Goal: Book appointment/travel/reservation

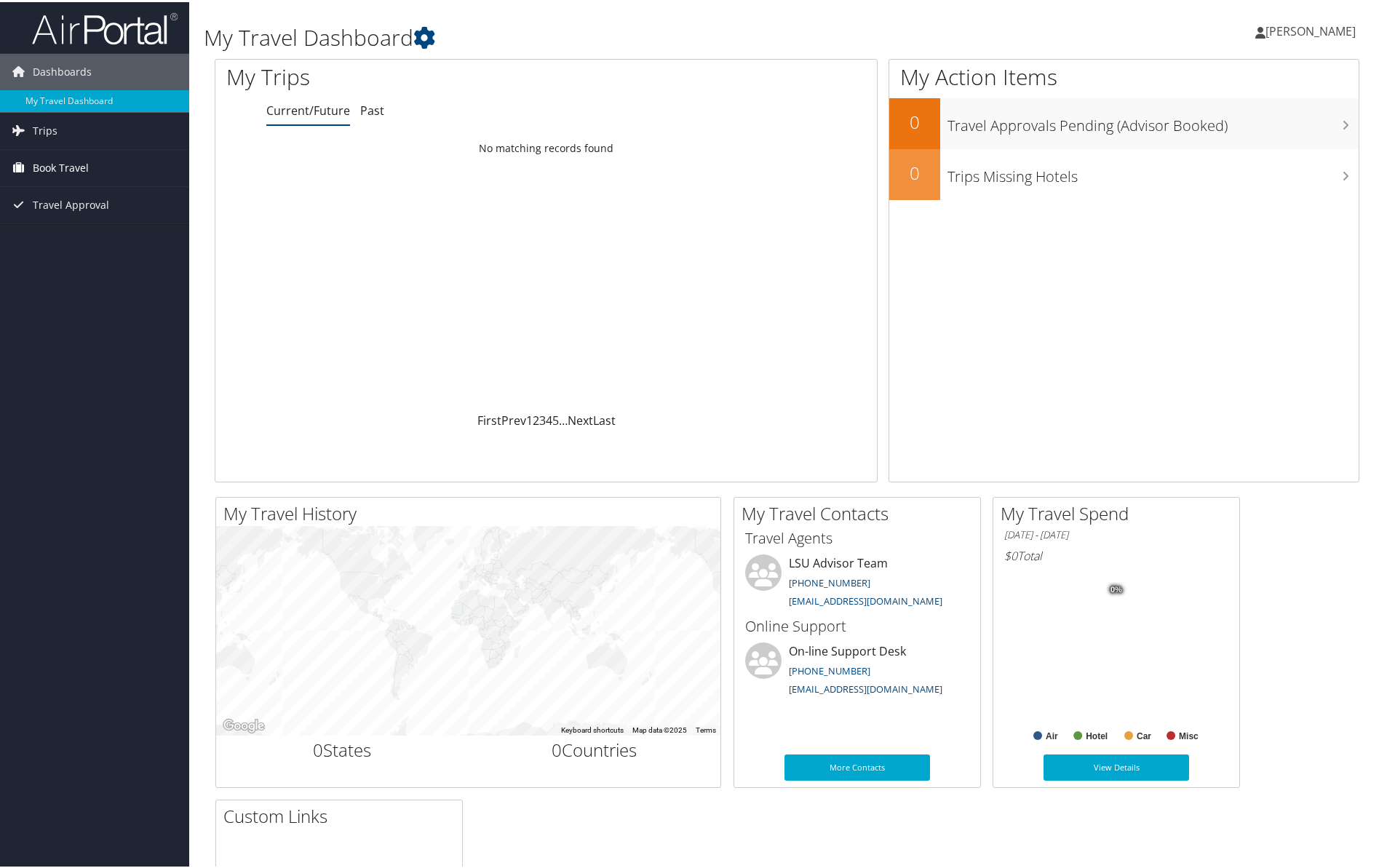
click at [74, 169] on span "Book Travel" at bounding box center [61, 165] width 56 height 36
click at [80, 215] on link "Book/Manage Online Trips" at bounding box center [95, 217] width 189 height 22
